Goal: Task Accomplishment & Management: Use online tool/utility

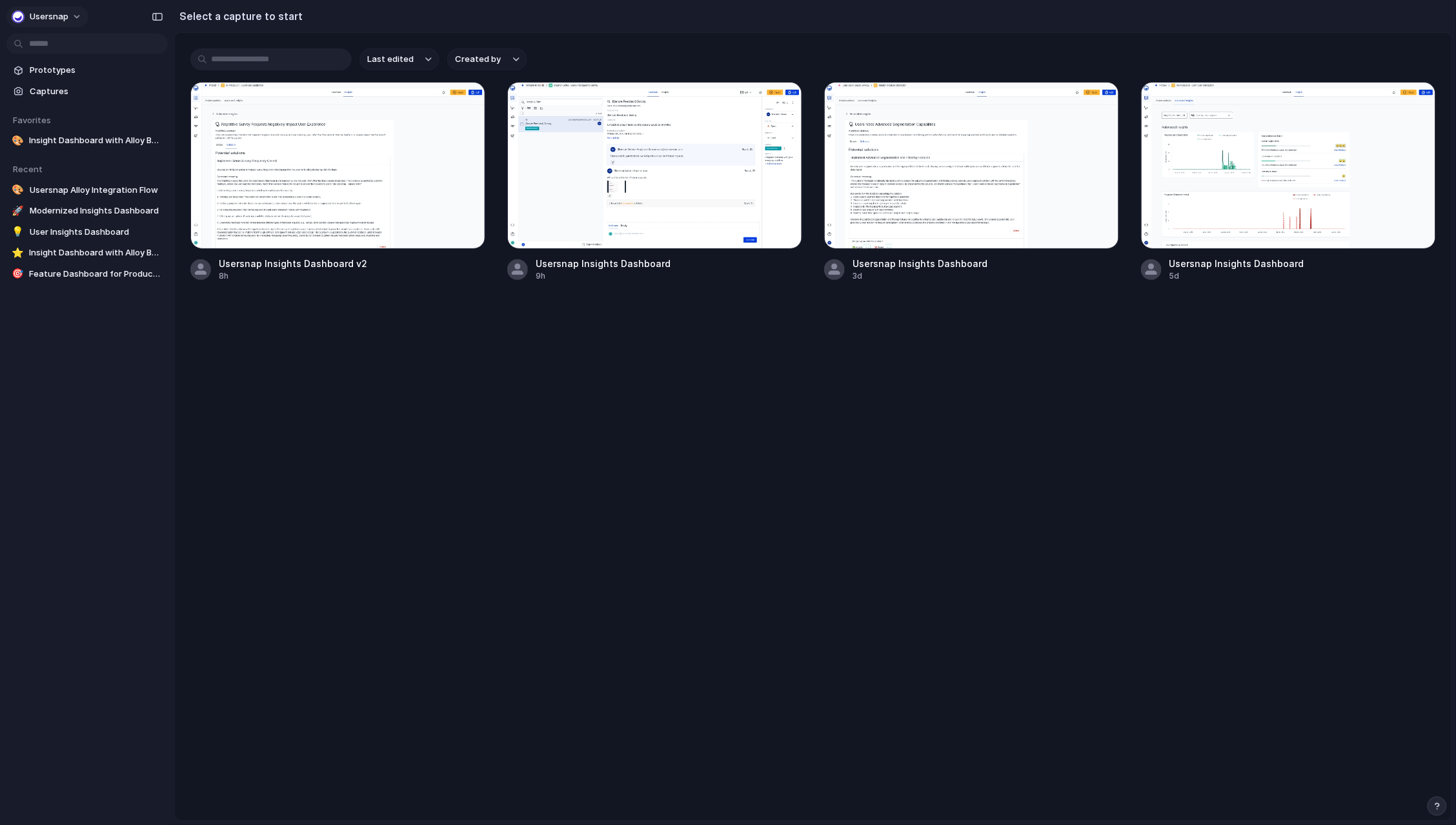
click at [29, 16] on div "Usersnap" at bounding box center [40, 16] width 57 height 13
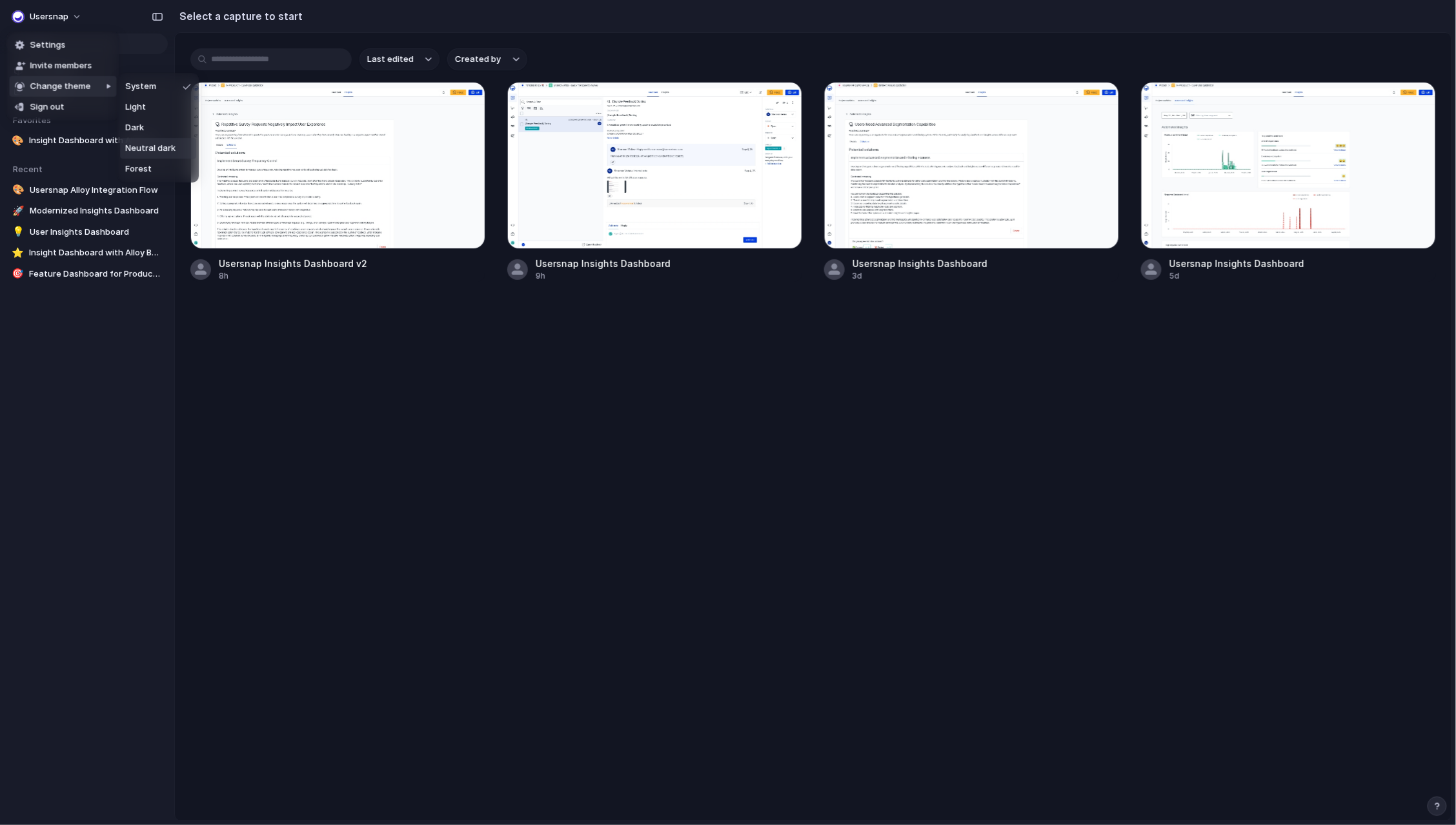
click at [172, 153] on span "Neutral dark" at bounding box center [150, 148] width 50 height 13
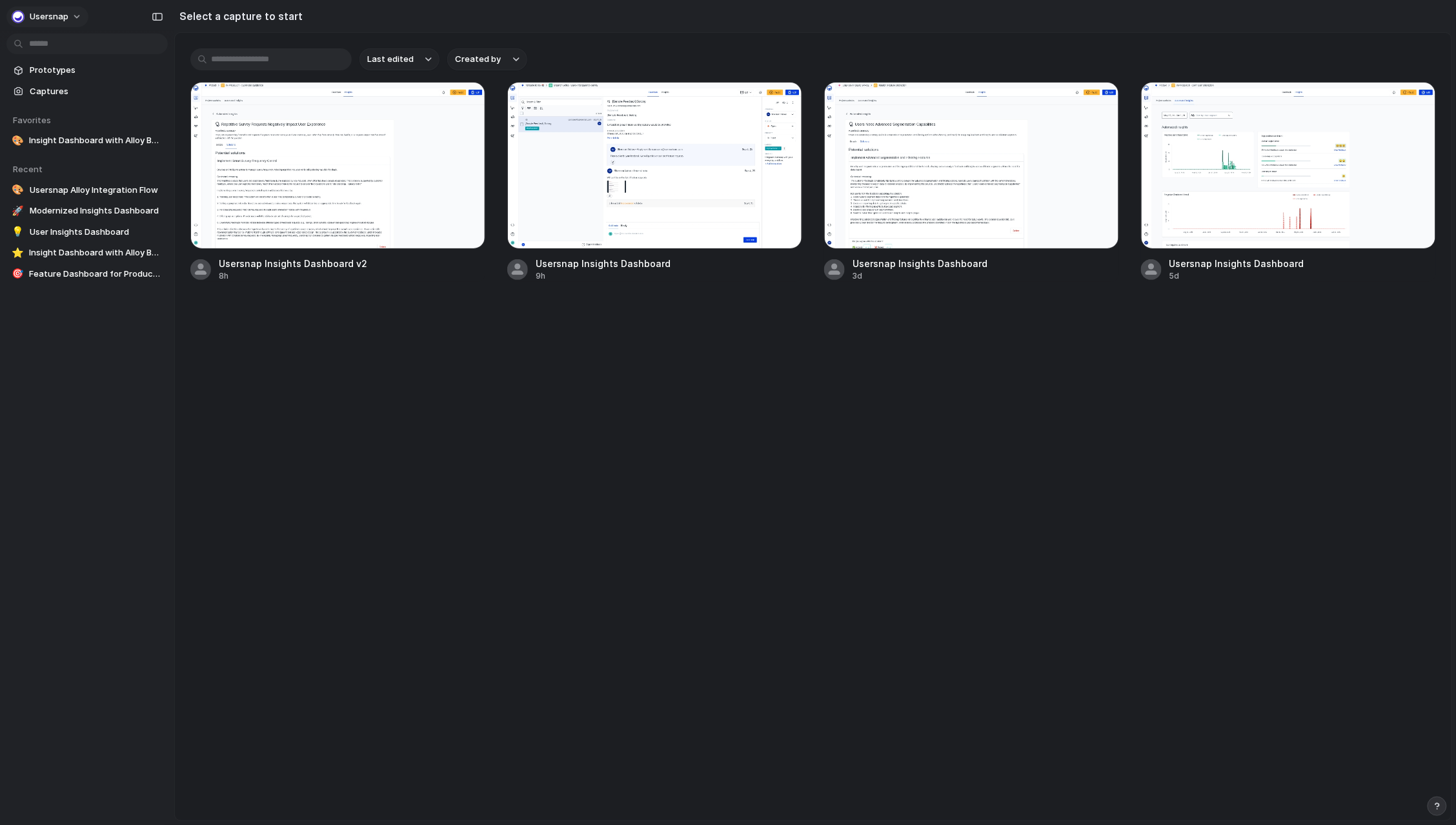
click at [73, 13] on button "Usersnap" at bounding box center [48, 17] width 82 height 21
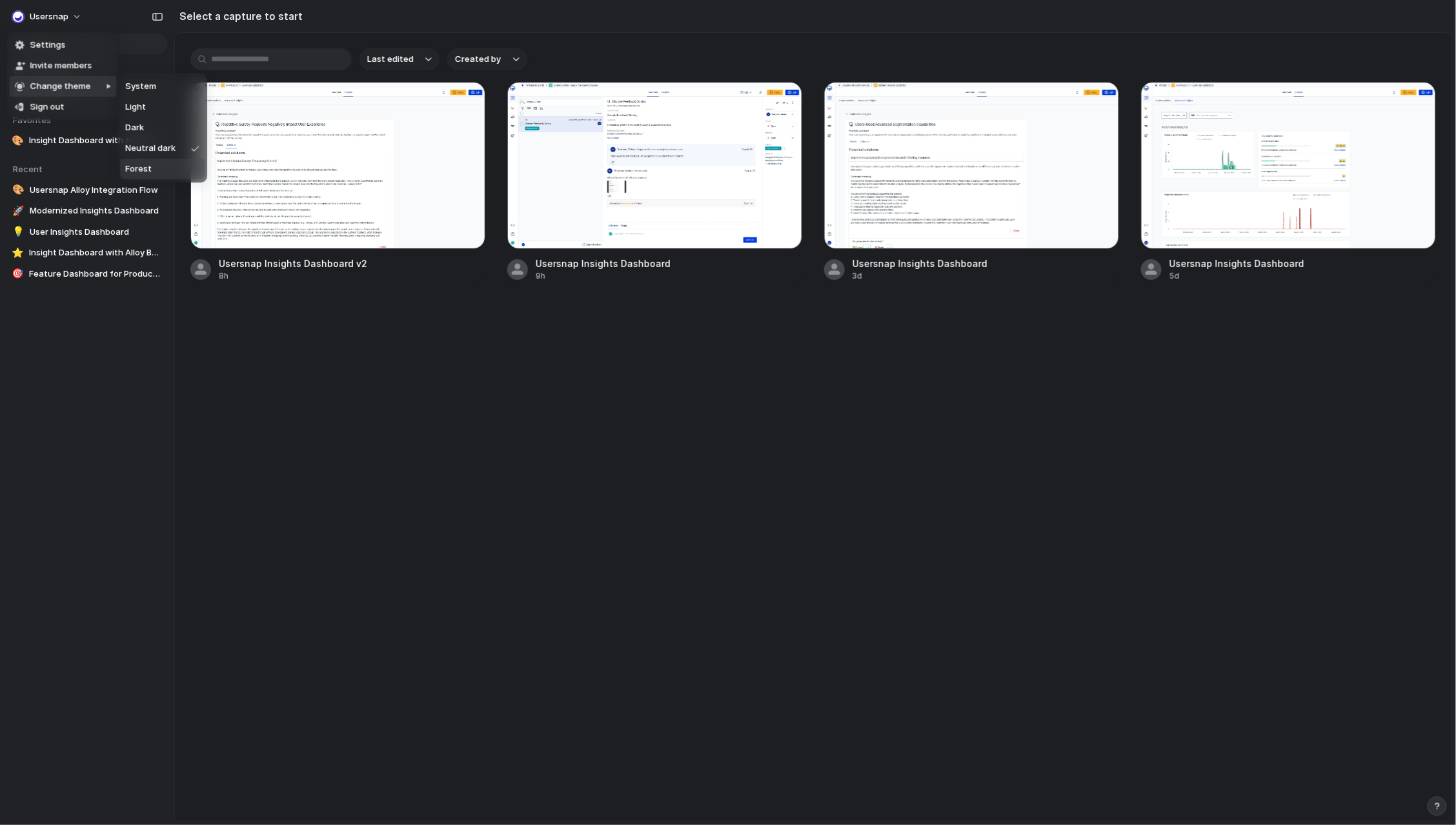
click at [148, 167] on span "Forest" at bounding box center [139, 169] width 27 height 13
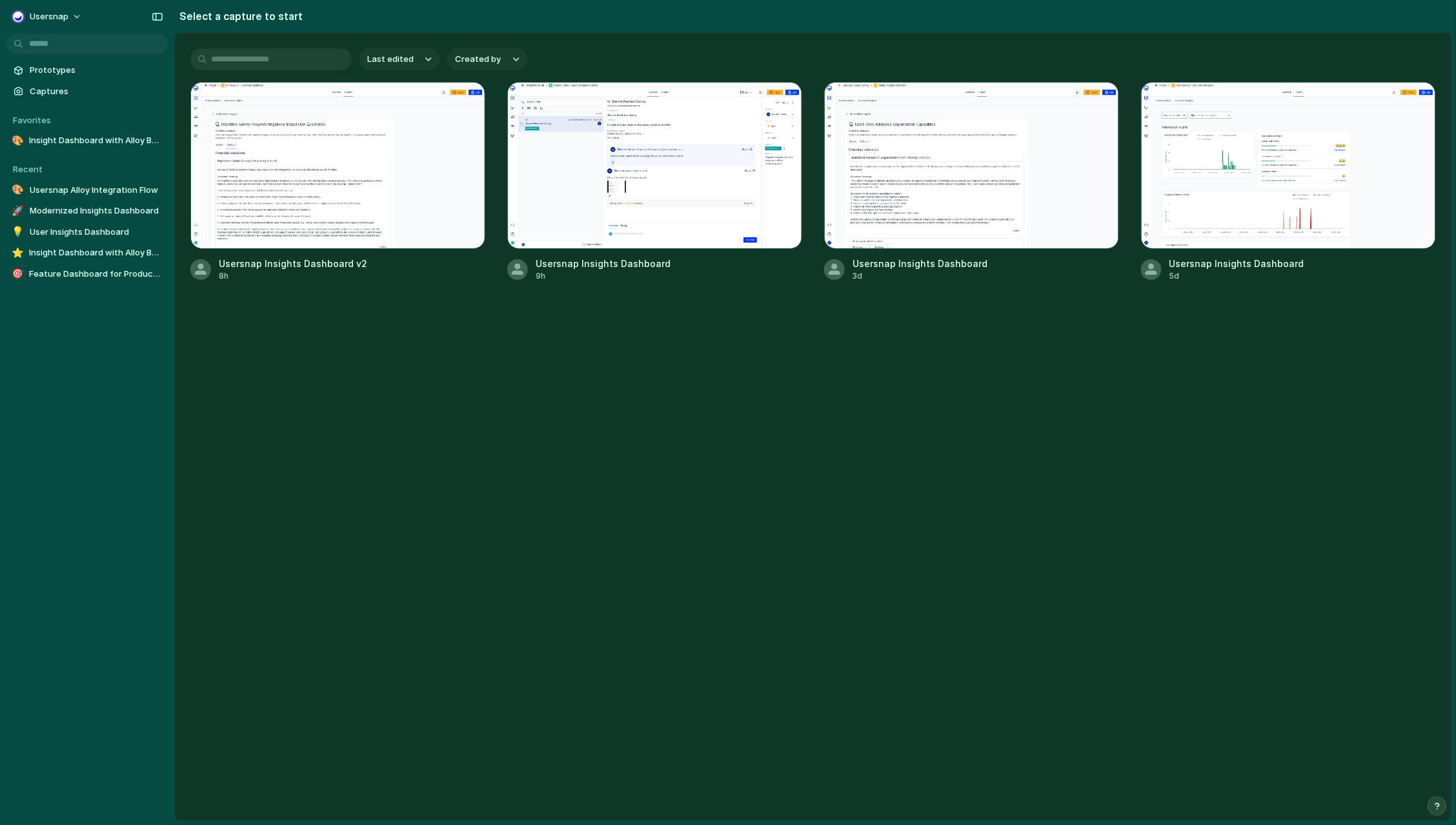
click at [443, 467] on div "Last edited Created by Usersnap Insights Dashboard v2 8h Usersnap Insights Dash…" at bounding box center [814, 426] width 1277 height 787
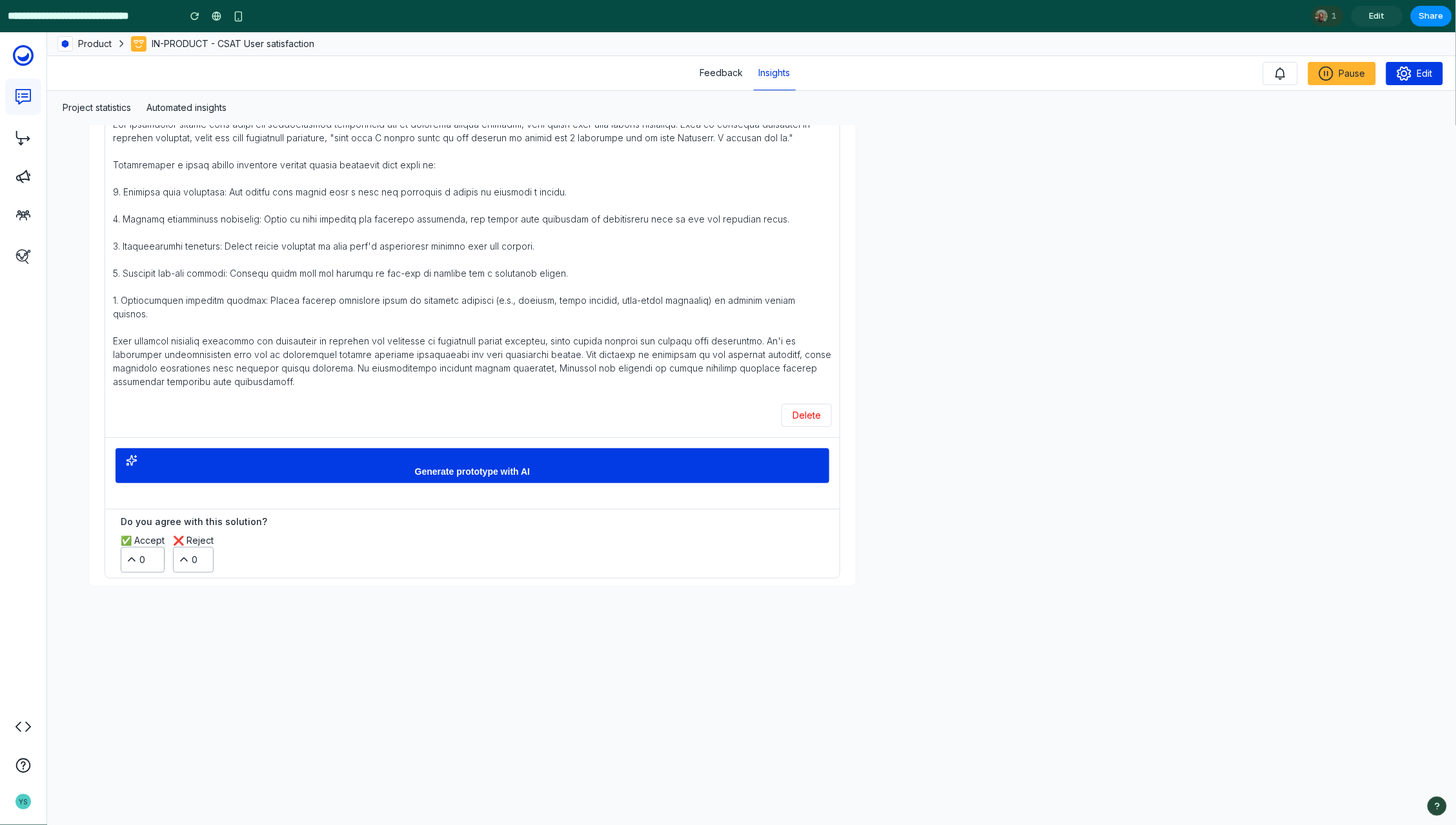
scroll to position [324, 0]
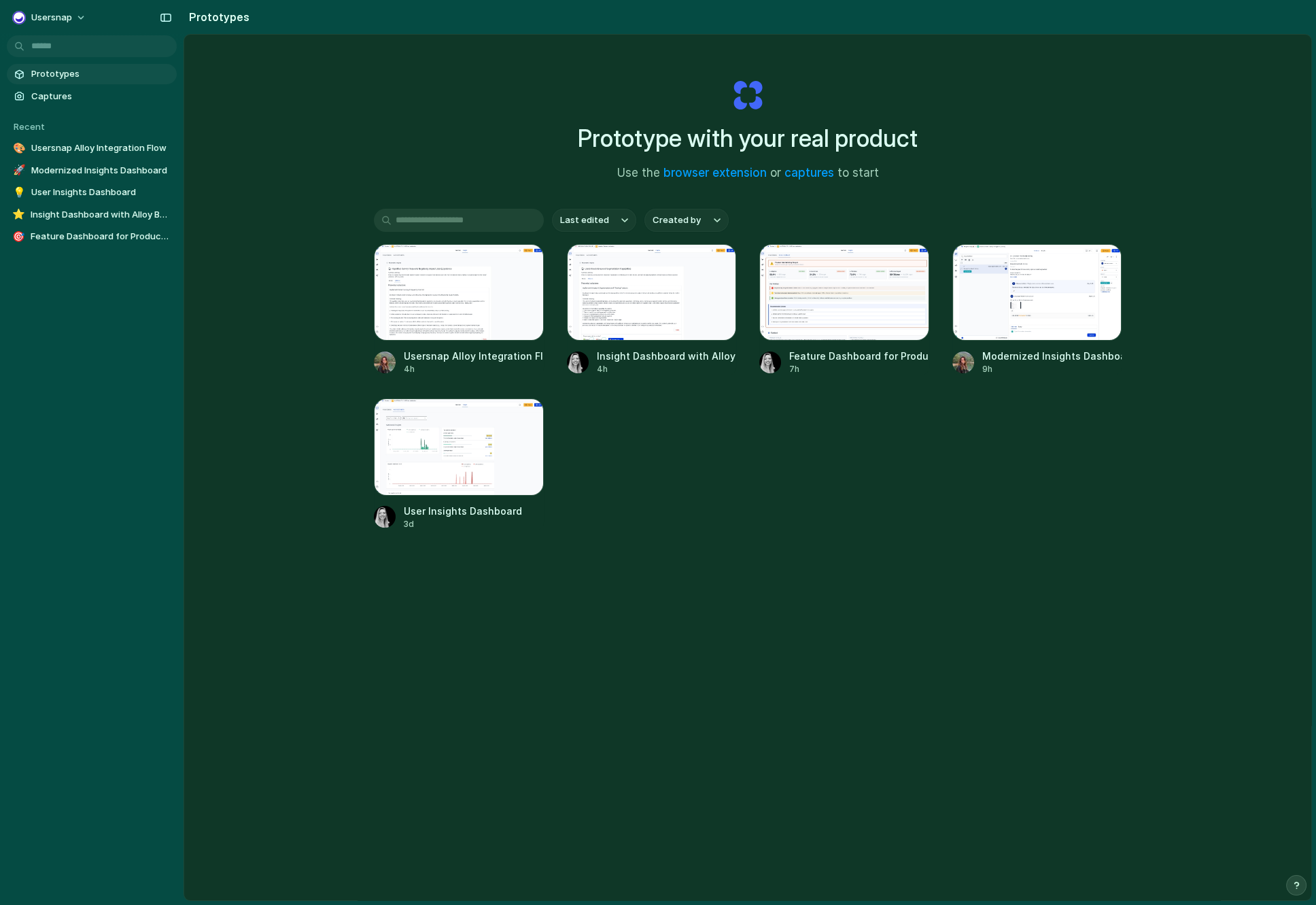
click at [230, 133] on div "Prototype with your real product Use the browser extension or captures to start…" at bounding box center [748, 503] width 1127 height 938
click at [55, 99] on span "Captures" at bounding box center [101, 96] width 140 height 13
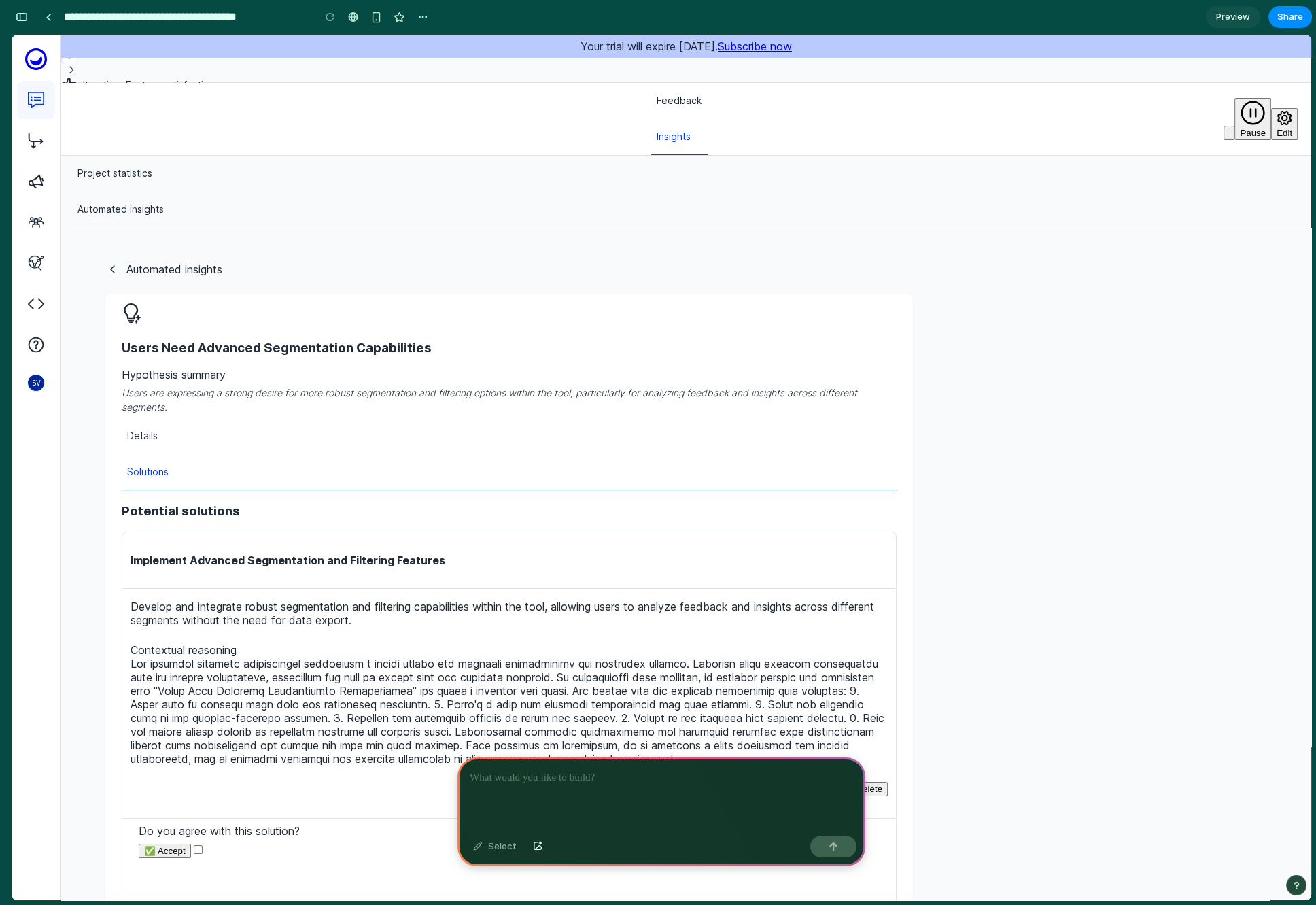
click at [561, 785] on div at bounding box center [661, 793] width 408 height 73
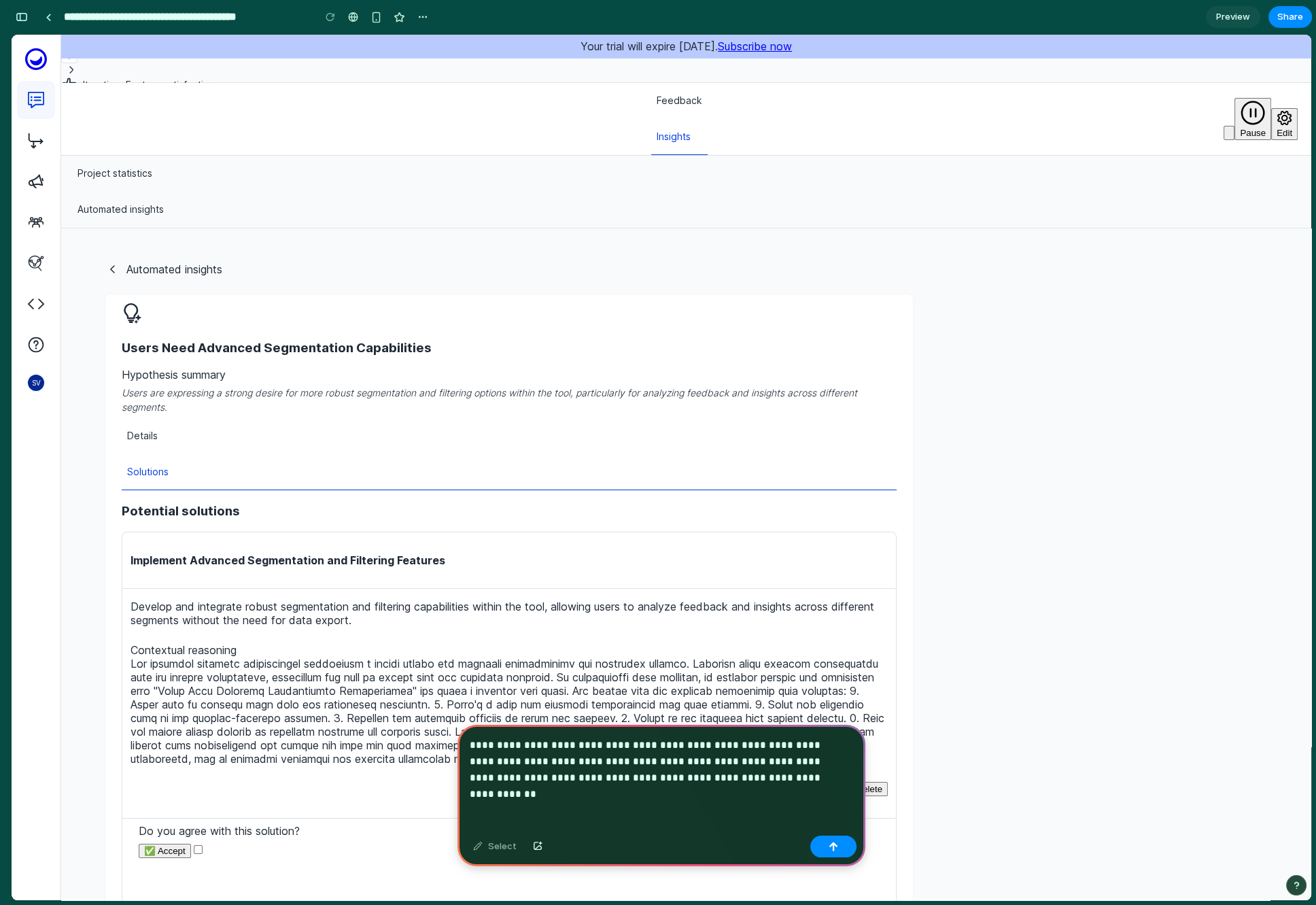
click at [493, 776] on p "**********" at bounding box center [658, 762] width 379 height 49
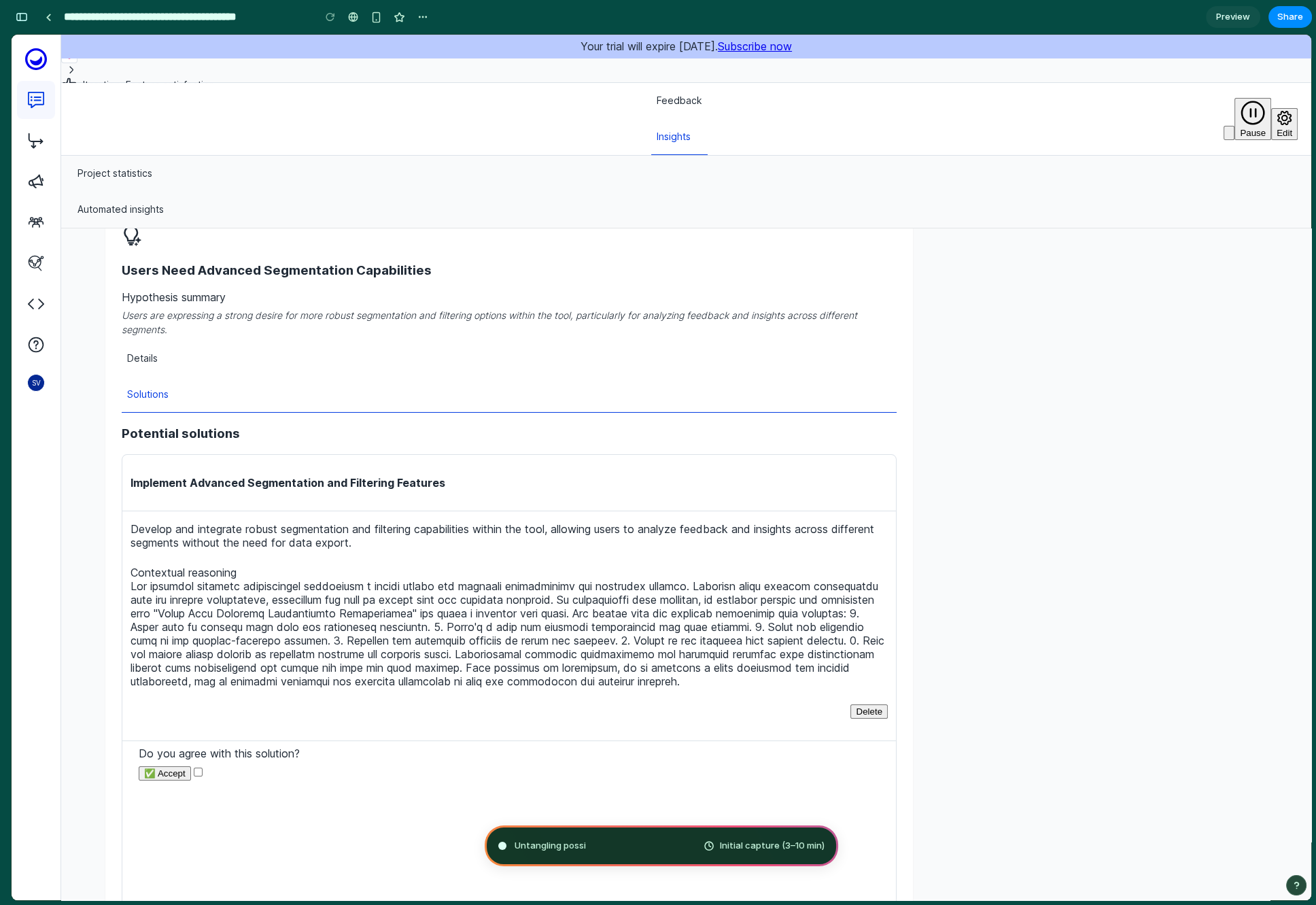
scroll to position [193, 0]
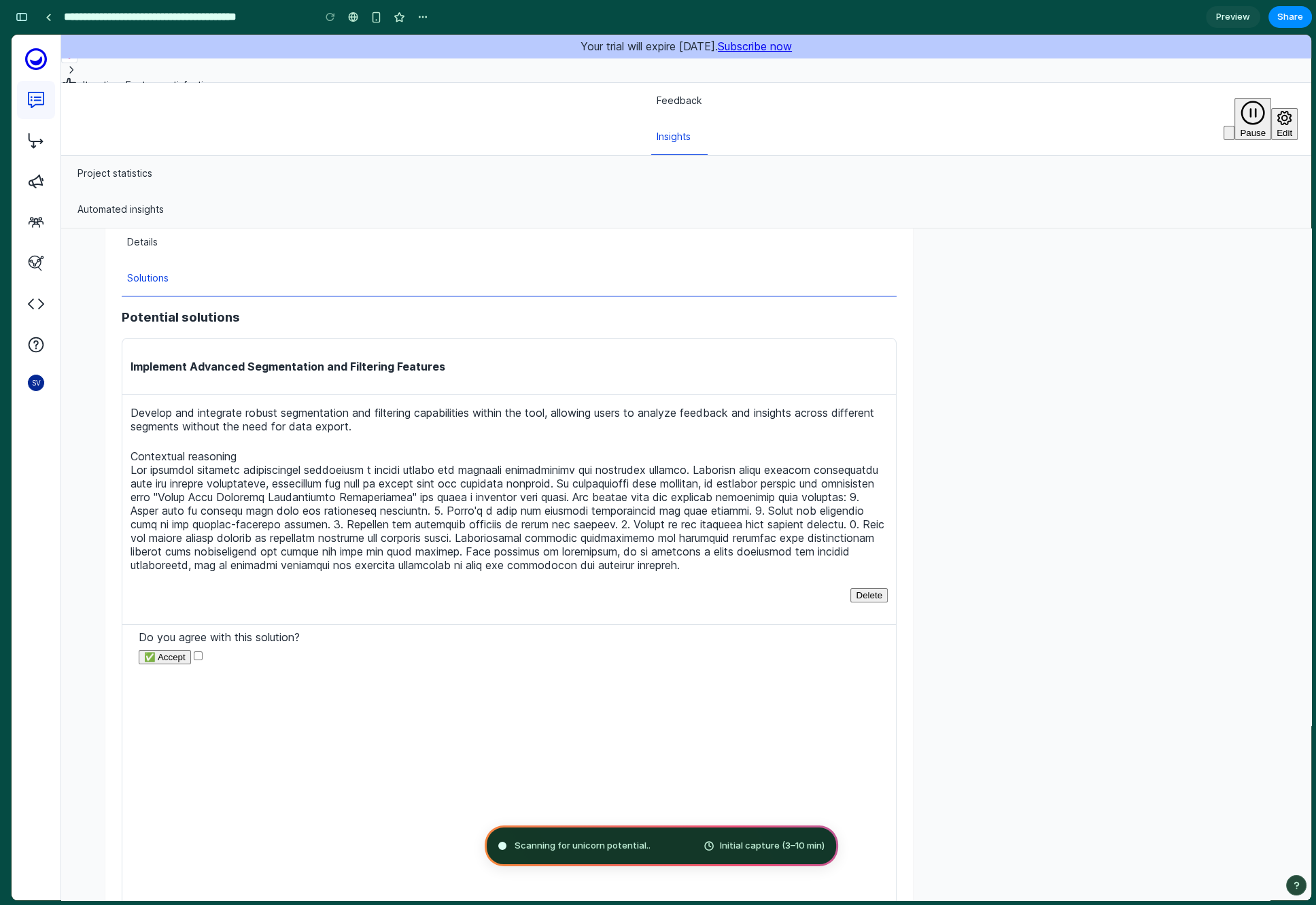
type input "**********"
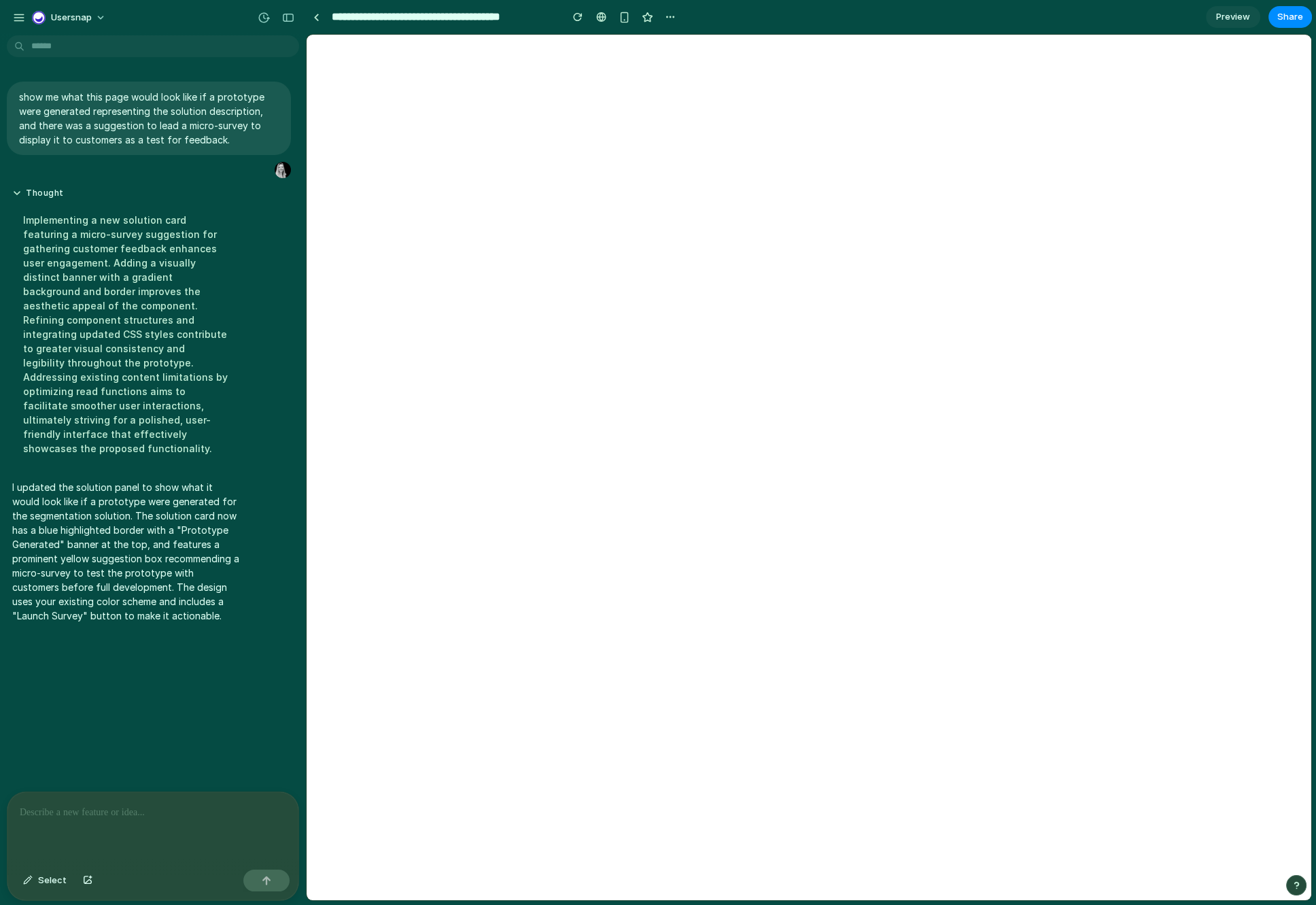
scroll to position [0, 0]
